Goal: Task Accomplishment & Management: Use online tool/utility

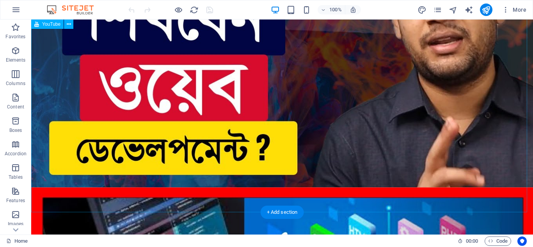
scroll to position [2789, 0]
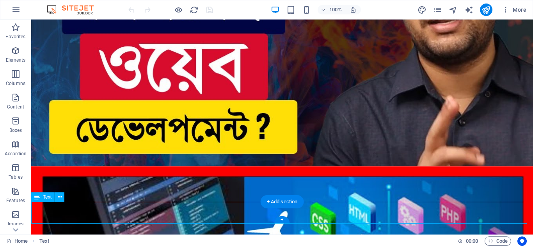
drag, startPoint x: 427, startPoint y: 212, endPoint x: 292, endPoint y: 214, distance: 134.3
click at [59, 199] on icon at bounding box center [60, 197] width 4 height 8
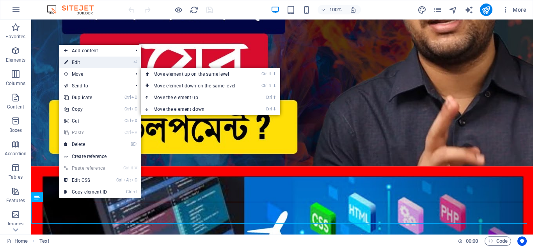
click at [117, 63] on li "⏎ Edit" at bounding box center [100, 63] width 82 height 12
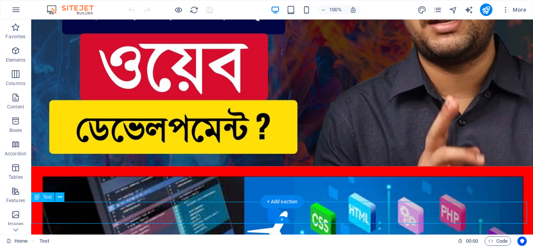
drag, startPoint x: 415, startPoint y: 216, endPoint x: 225, endPoint y: 212, distance: 190.2
click at [57, 198] on button at bounding box center [59, 196] width 9 height 9
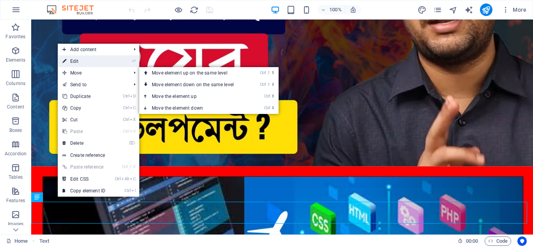
click at [85, 60] on link "⏎ Edit" at bounding box center [84, 61] width 52 height 12
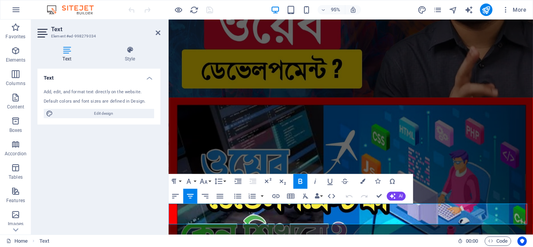
scroll to position [2419, 0]
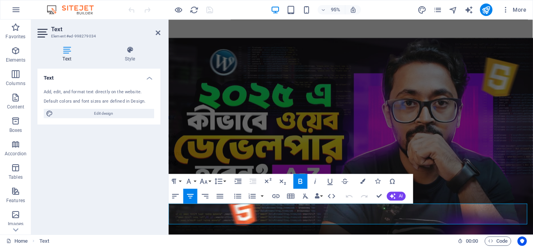
drag, startPoint x: 498, startPoint y: 226, endPoint x: 230, endPoint y: 224, distance: 268.3
click at [207, 182] on icon "button" at bounding box center [203, 181] width 7 height 5
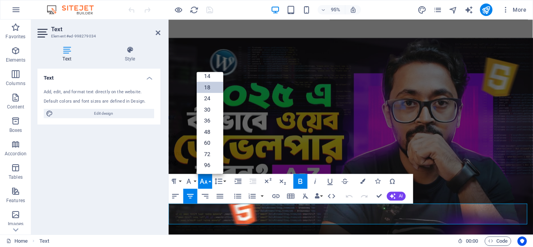
scroll to position [63, 0]
click at [210, 78] on link "14" at bounding box center [210, 76] width 27 height 11
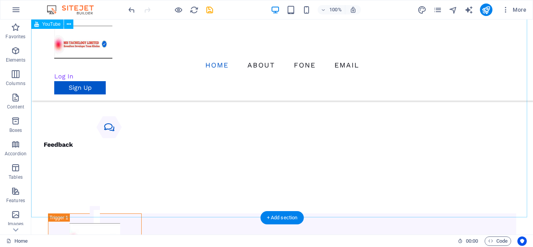
scroll to position [1422, 0]
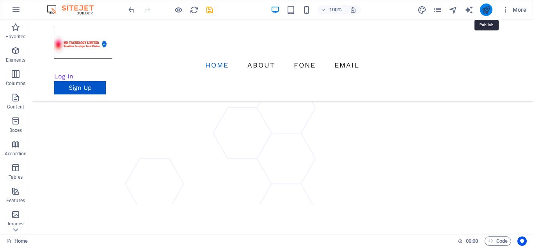
click at [490, 9] on icon "publish" at bounding box center [486, 9] width 9 height 9
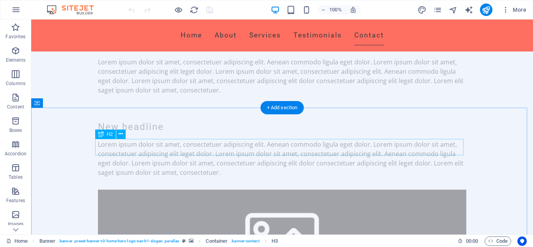
scroll to position [2483, 0]
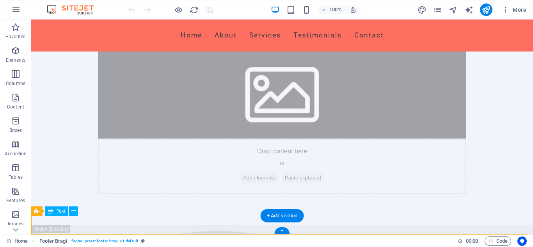
drag, startPoint x: 213, startPoint y: 221, endPoint x: 91, endPoint y: 221, distance: 122.2
click at [75, 214] on icon at bounding box center [73, 211] width 4 height 8
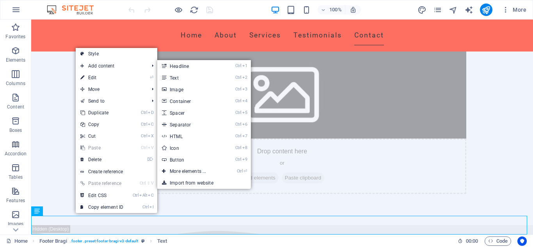
click at [98, 79] on link "⏎ Edit" at bounding box center [102, 78] width 52 height 12
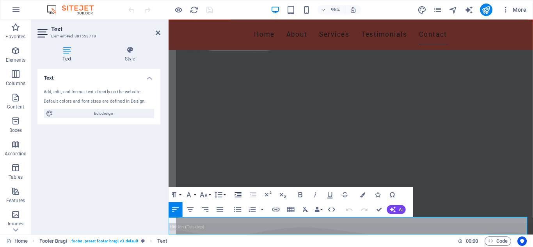
scroll to position [2471, 0]
drag, startPoint x: 360, startPoint y: 234, endPoint x: 175, endPoint y: 232, distance: 185.1
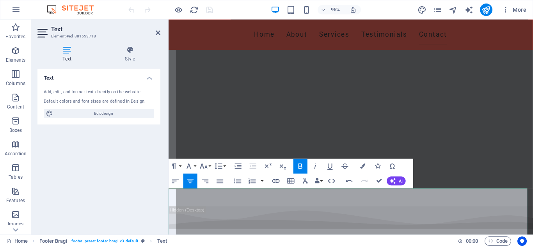
scroll to position [2504, 0]
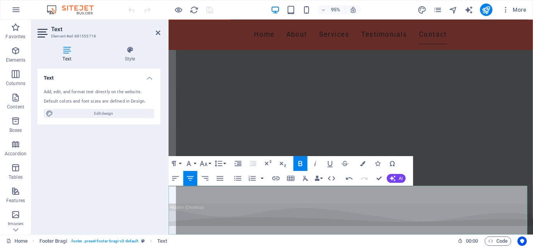
drag, startPoint x: 181, startPoint y: 209, endPoint x: 217, endPoint y: 208, distance: 35.9
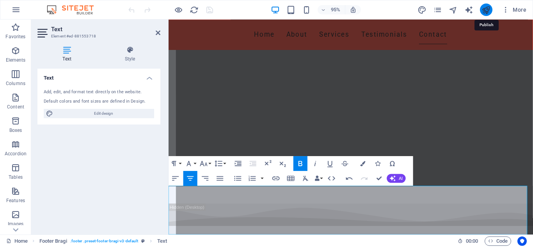
click at [487, 9] on icon "publish" at bounding box center [486, 9] width 9 height 9
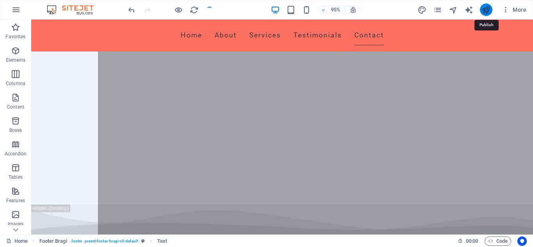
checkbox input "false"
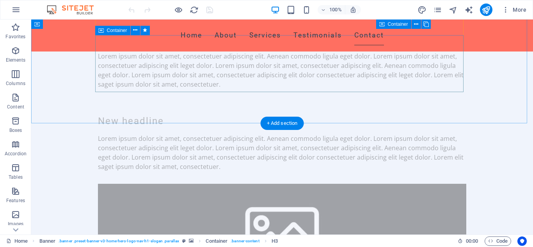
scroll to position [2499, 0]
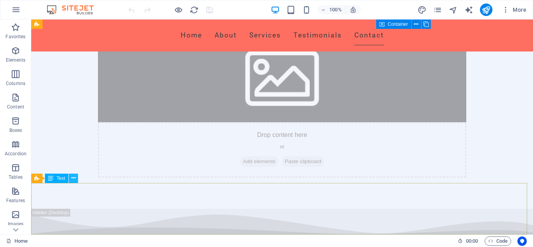
click at [73, 178] on icon at bounding box center [73, 178] width 4 height 8
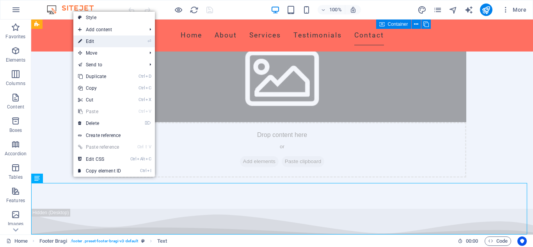
click at [112, 39] on link "⏎ Edit" at bounding box center [99, 42] width 52 height 12
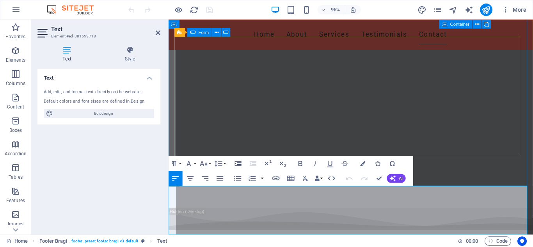
scroll to position [2487, 0]
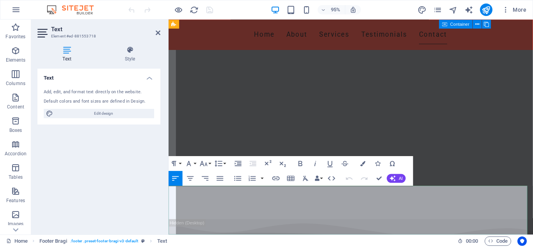
drag, startPoint x: 502, startPoint y: 200, endPoint x: 350, endPoint y: 201, distance: 151.5
drag, startPoint x: 320, startPoint y: 216, endPoint x: 321, endPoint y: 198, distance: 18.4
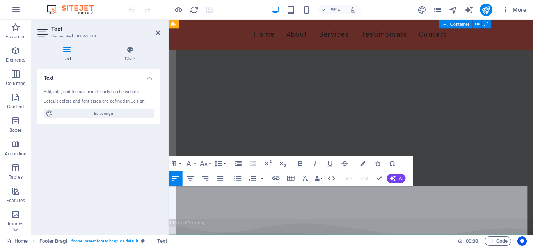
drag, startPoint x: 470, startPoint y: 218, endPoint x: 260, endPoint y: 215, distance: 209.7
click at [216, 160] on icon "button" at bounding box center [218, 163] width 9 height 9
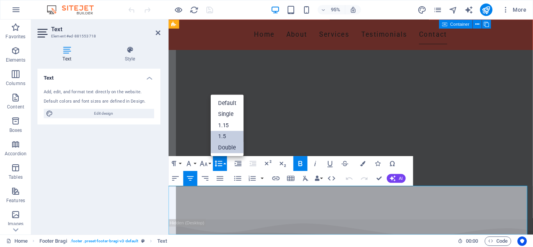
scroll to position [0, 0]
click at [207, 161] on icon "button" at bounding box center [204, 163] width 9 height 9
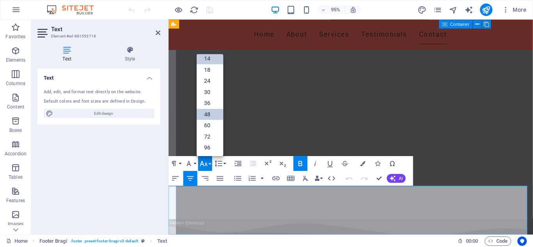
scroll to position [63, 0]
click at [216, 72] on link "18" at bounding box center [210, 69] width 27 height 11
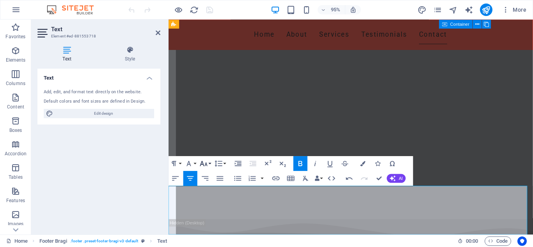
drag, startPoint x: 72, startPoint y: 195, endPoint x: 201, endPoint y: 164, distance: 132.7
click at [201, 164] on icon "button" at bounding box center [204, 163] width 9 height 9
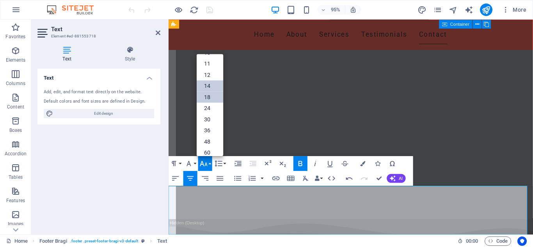
scroll to position [24, 0]
click at [213, 84] on link "12" at bounding box center [210, 84] width 27 height 11
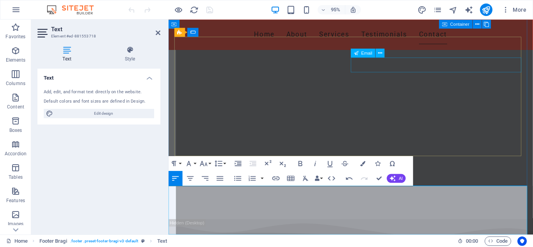
scroll to position [2331, 0]
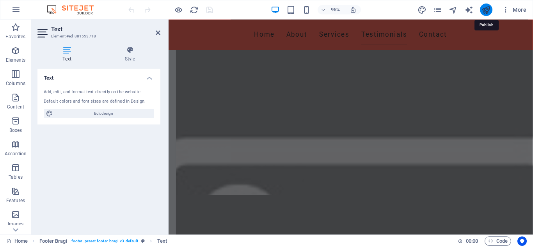
click at [486, 11] on icon "publish" at bounding box center [486, 9] width 9 height 9
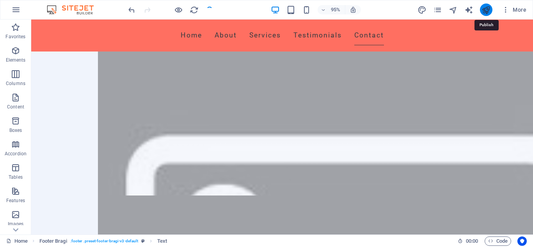
checkbox input "false"
